Goal: Find specific page/section: Find specific page/section

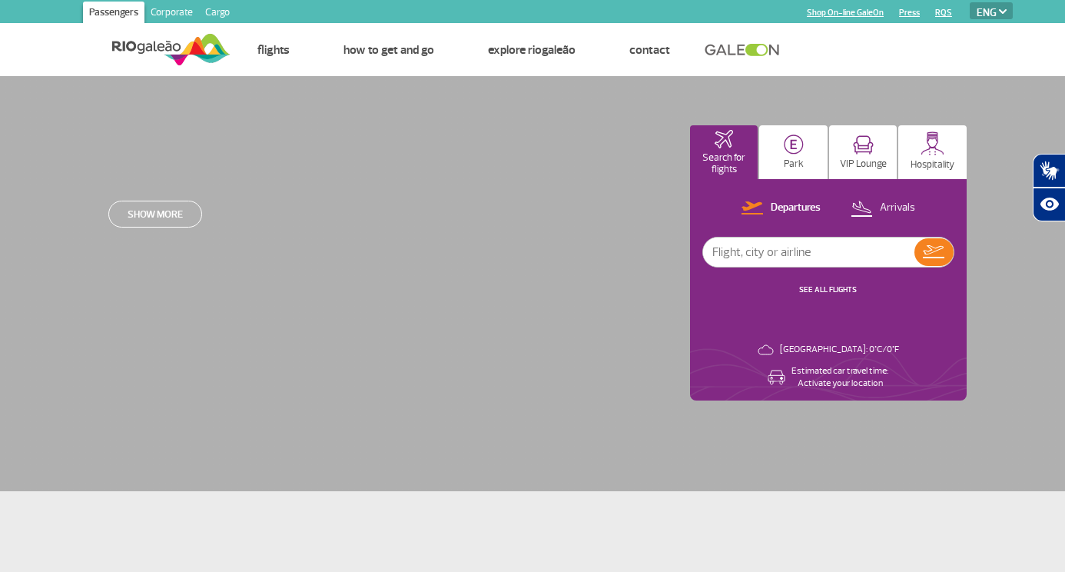
select select "en"
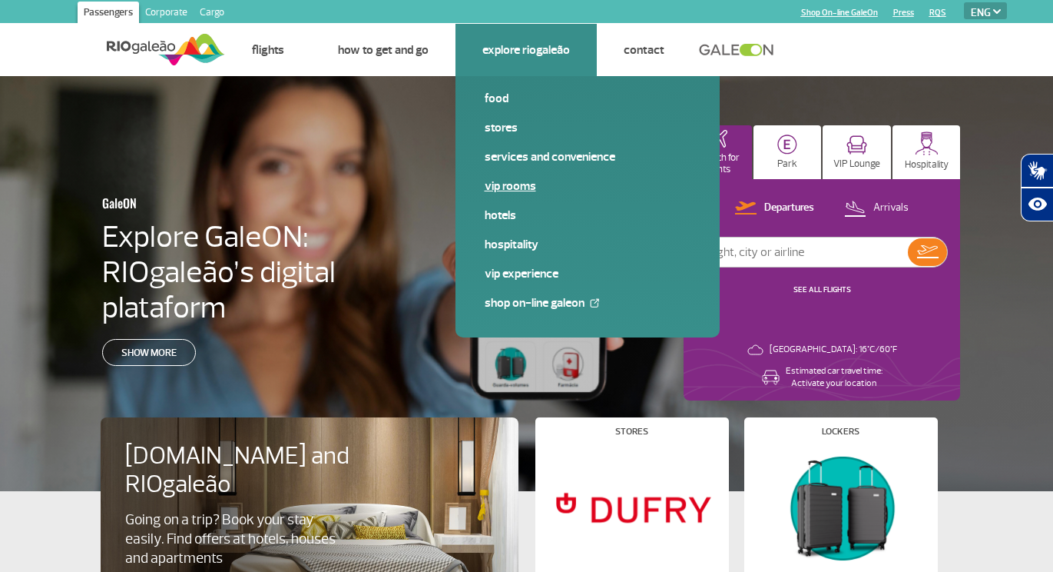
click at [509, 185] on link "VIP Rooms" at bounding box center [588, 185] width 206 height 17
click at [516, 159] on link "Services and Convenience" at bounding box center [588, 156] width 206 height 17
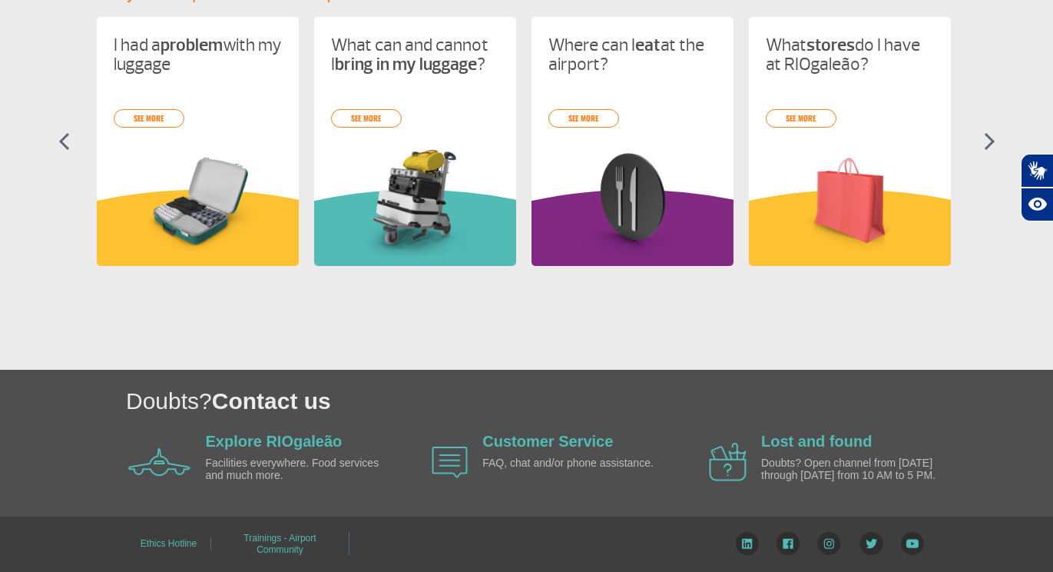
scroll to position [737, 0]
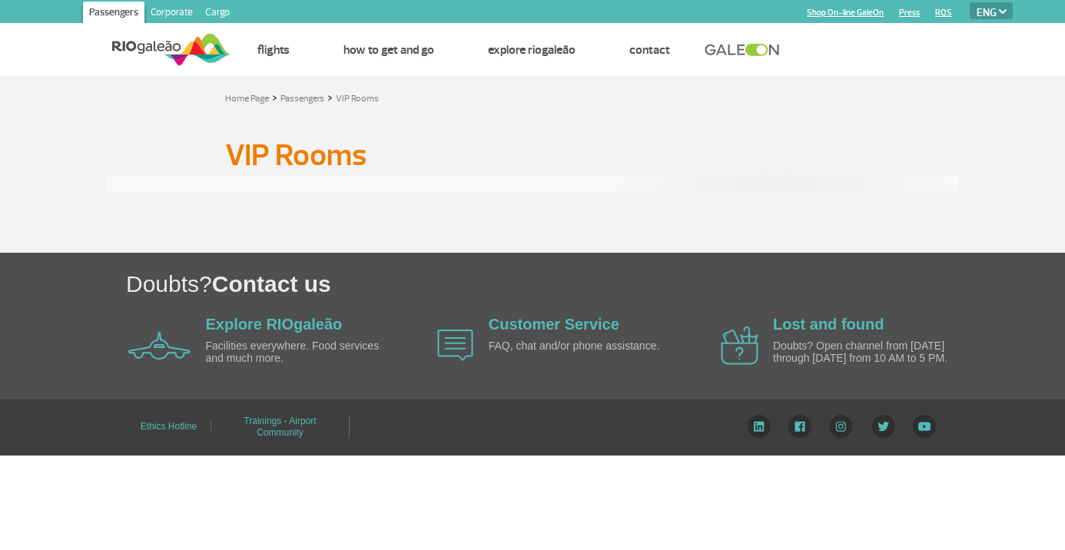
select select "en"
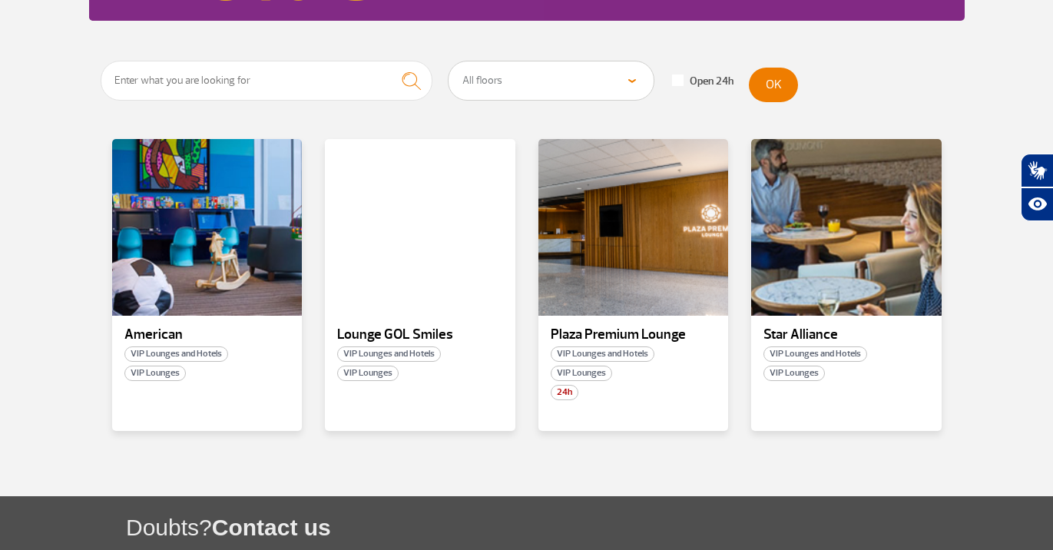
scroll to position [257, 0]
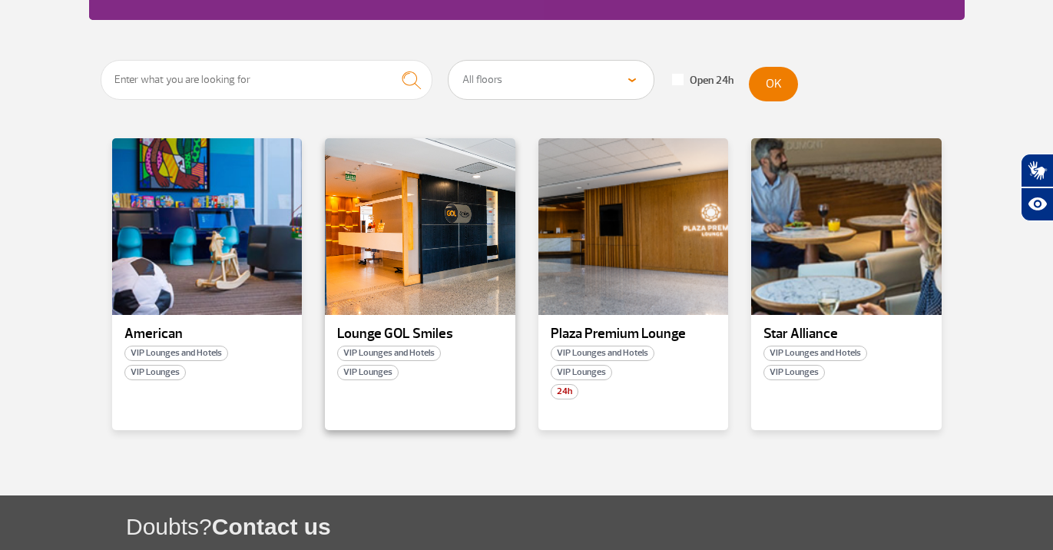
click at [379, 373] on span "VIP Lounges" at bounding box center [367, 372] width 61 height 15
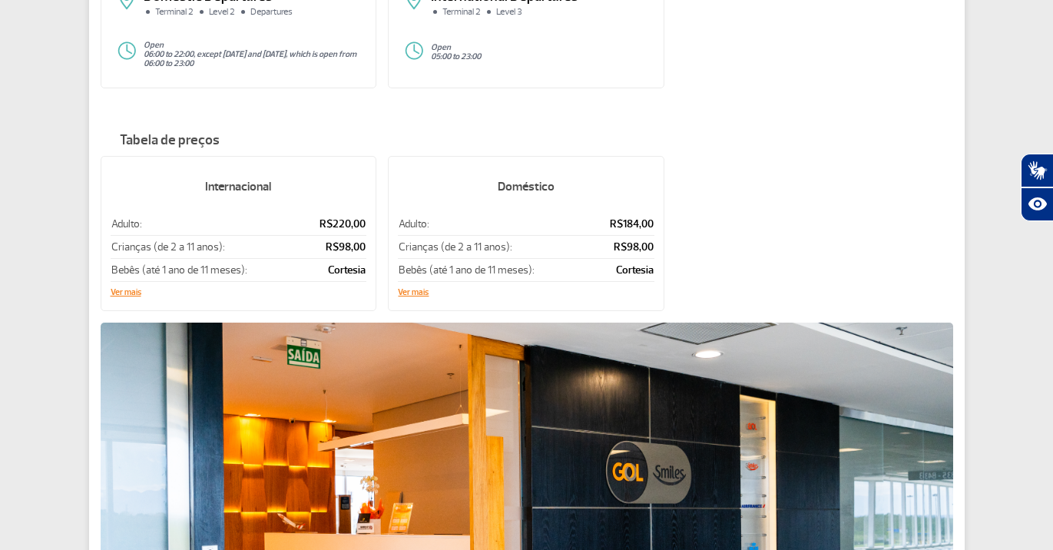
scroll to position [214, 0]
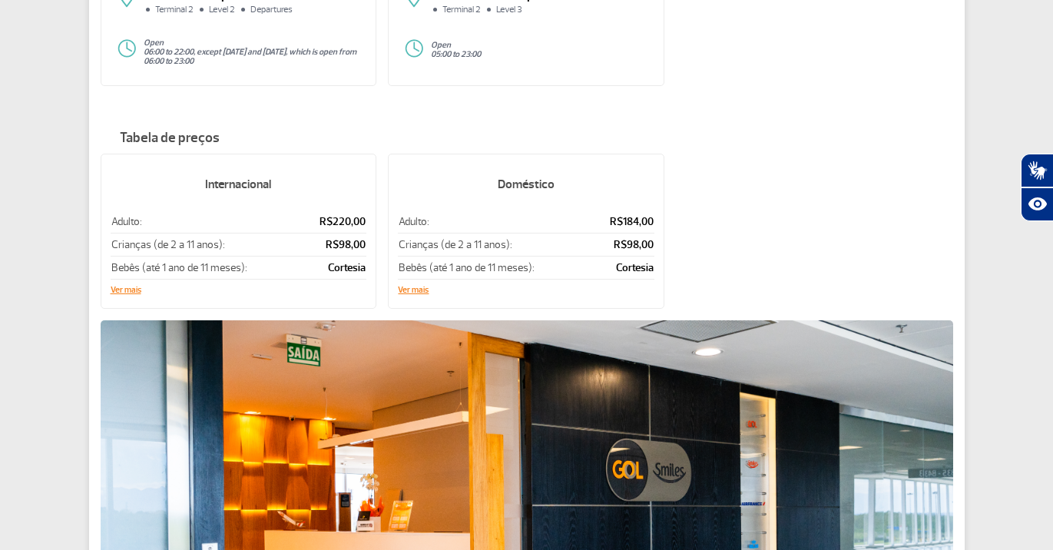
click at [129, 290] on button "Ver mais" at bounding box center [126, 290] width 31 height 9
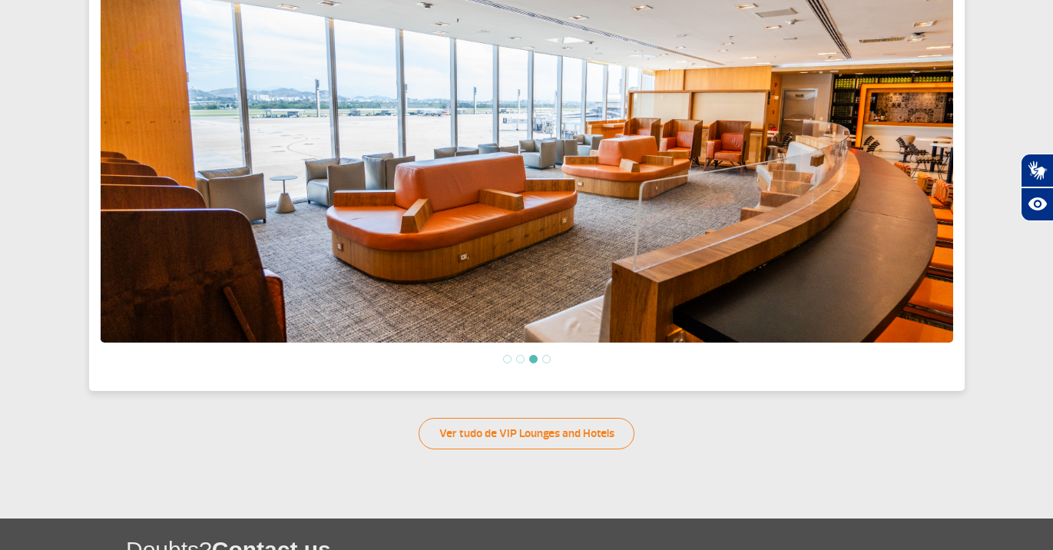
scroll to position [651, 0]
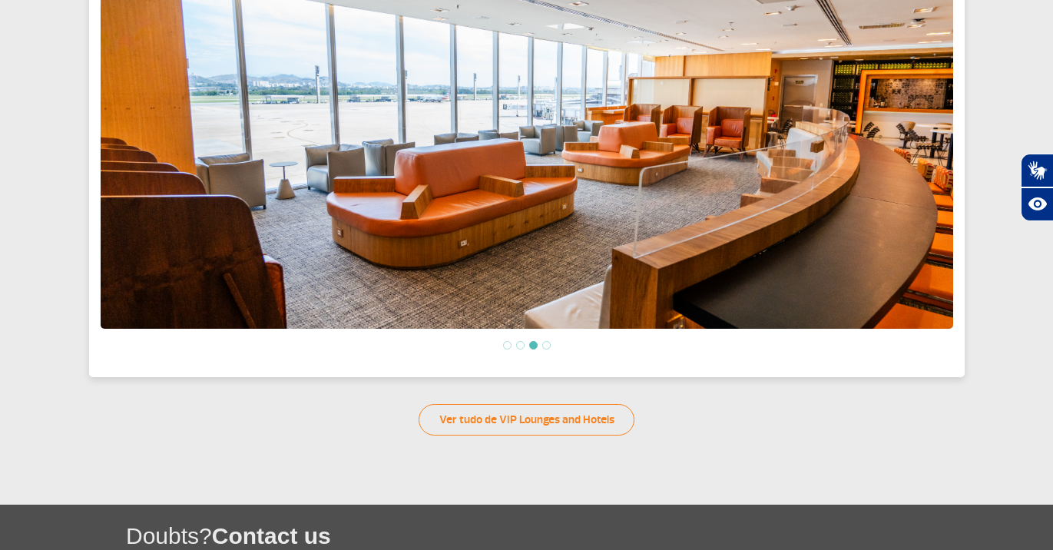
click at [547, 345] on li at bounding box center [546, 345] width 8 height 8
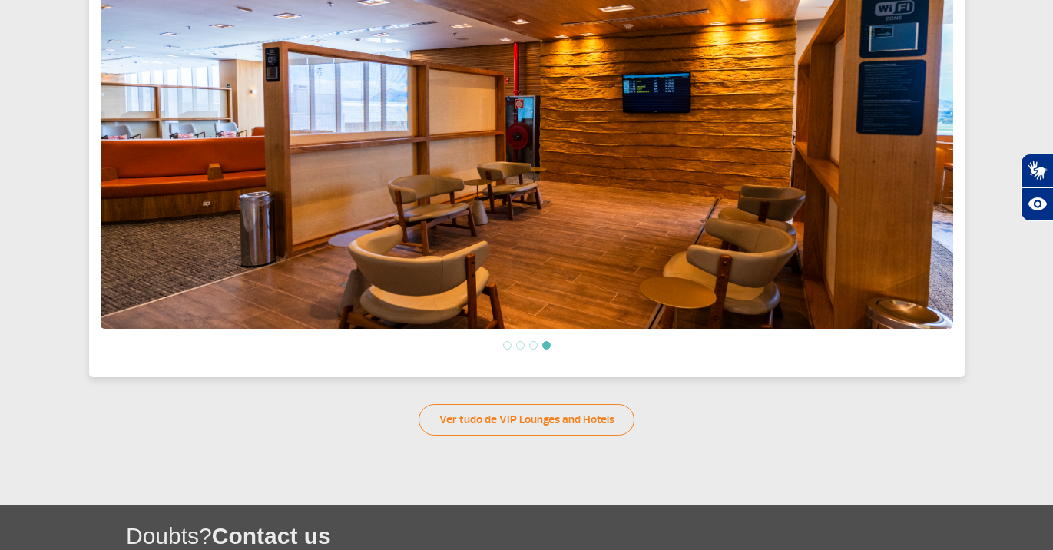
click at [505, 348] on li at bounding box center [507, 345] width 8 height 8
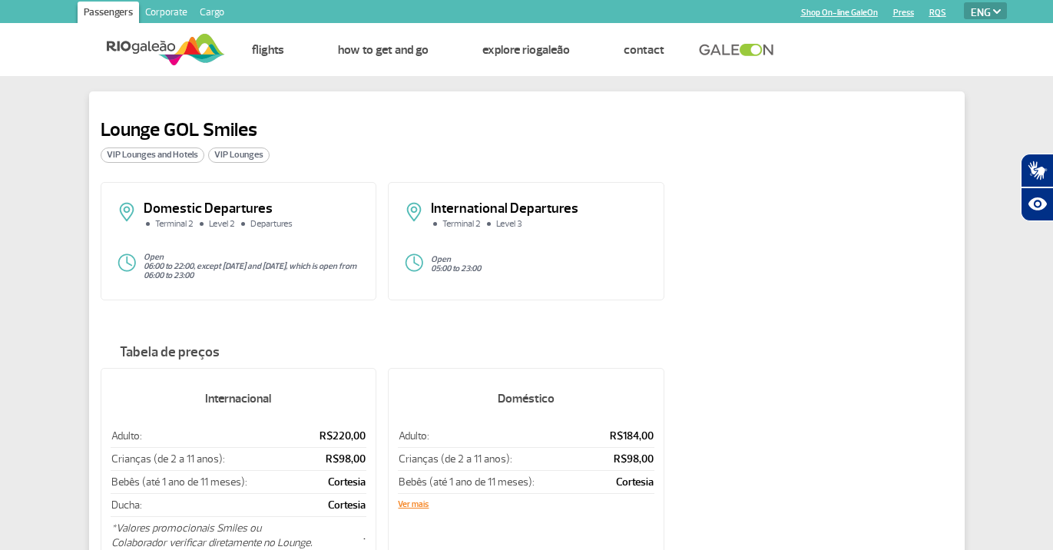
scroll to position [0, 0]
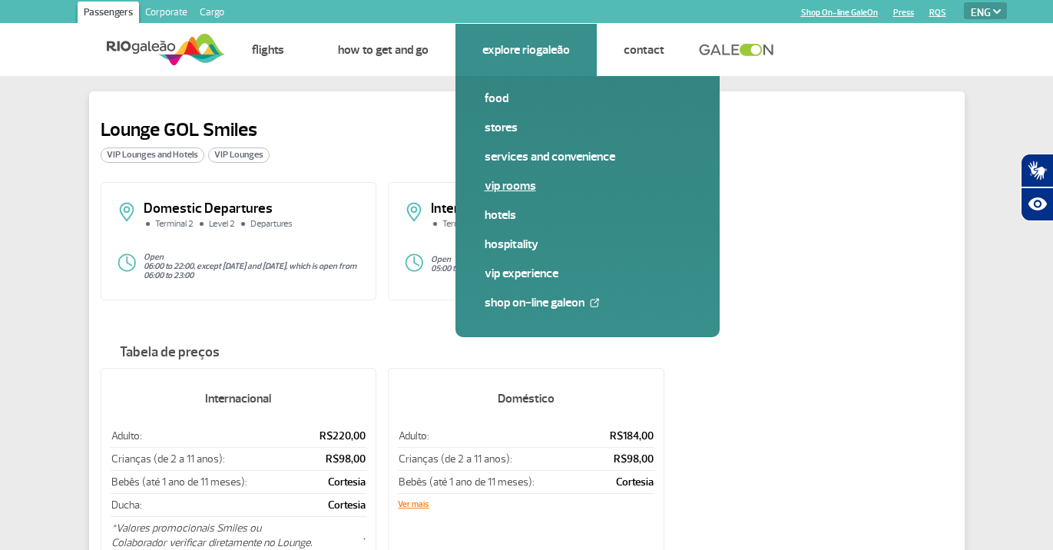
click at [515, 181] on link "VIP Rooms" at bounding box center [588, 185] width 206 height 17
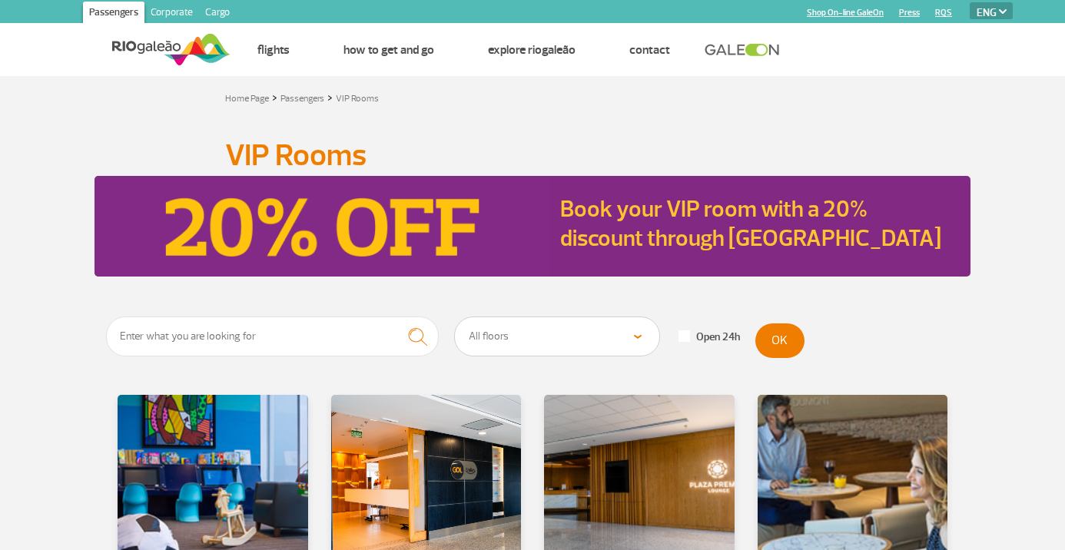
select select "en"
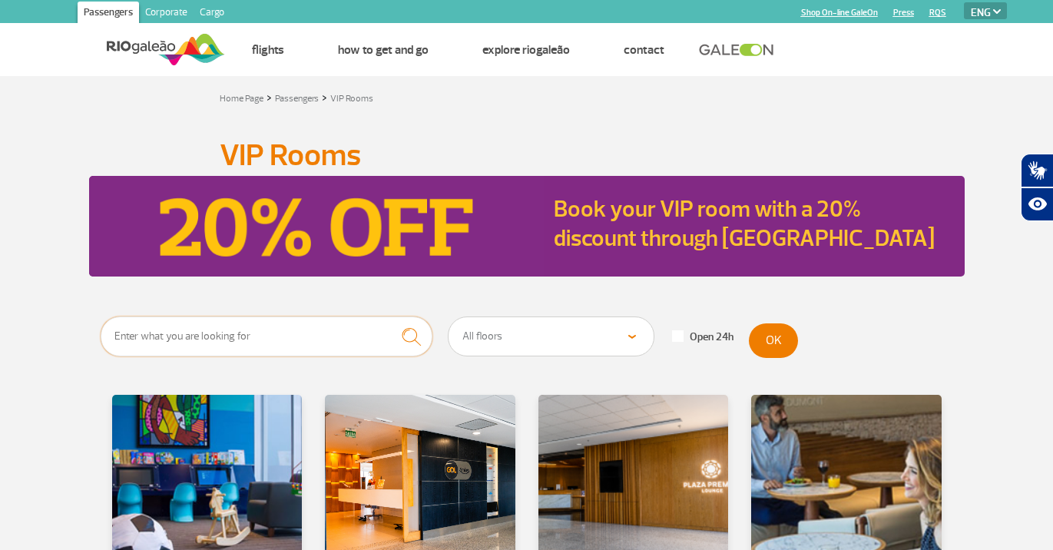
click at [224, 336] on input "text" at bounding box center [267, 337] width 333 height 40
type input "klm"
click at [411, 337] on img "submit" at bounding box center [411, 336] width 33 height 31
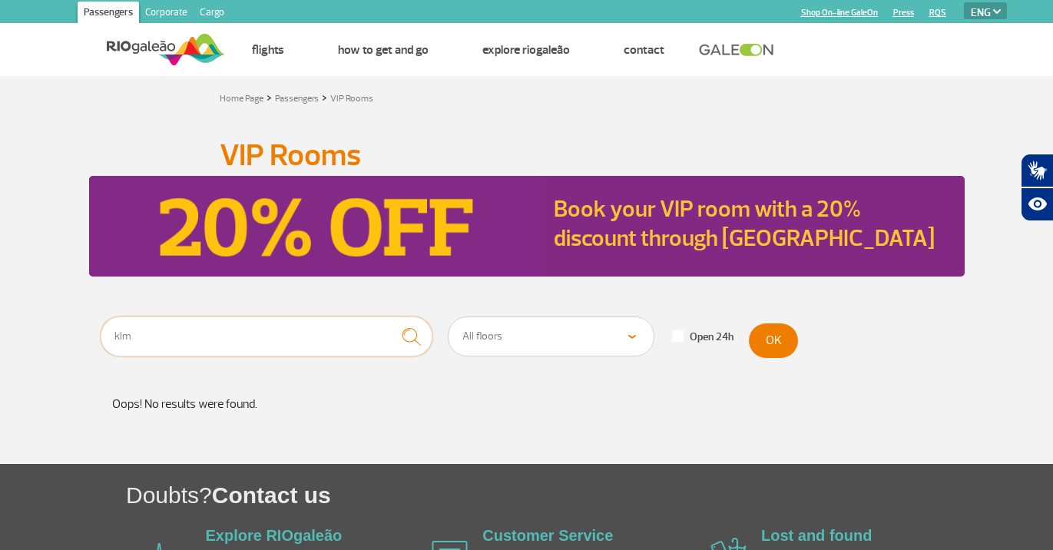
drag, startPoint x: 210, startPoint y: 339, endPoint x: 94, endPoint y: 332, distance: 116.2
click at [94, 332] on div "klm All floors Public Area (before X-ray) Arrivals Public Area International Ar…" at bounding box center [527, 365] width 876 height 97
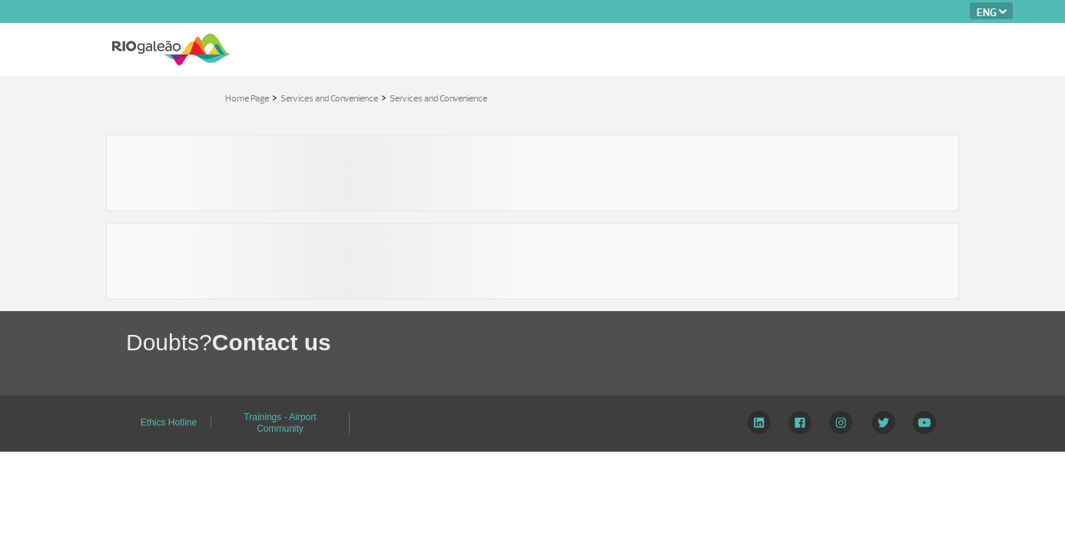
select select "en"
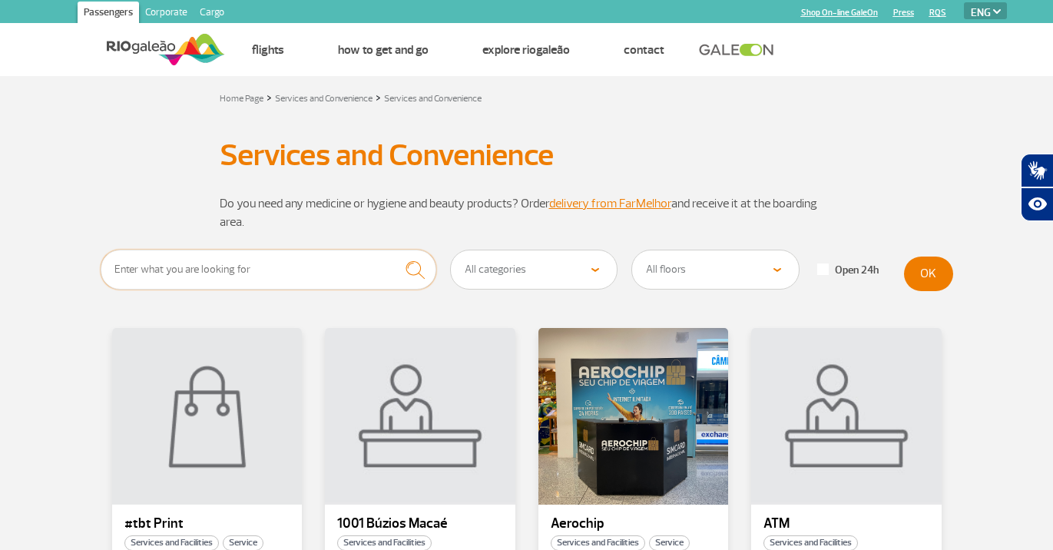
click at [178, 273] on input "text" at bounding box center [269, 270] width 336 height 40
type input "smoking"
click at [419, 270] on img "submit" at bounding box center [415, 269] width 33 height 31
